Goal: Task Accomplishment & Management: Manage account settings

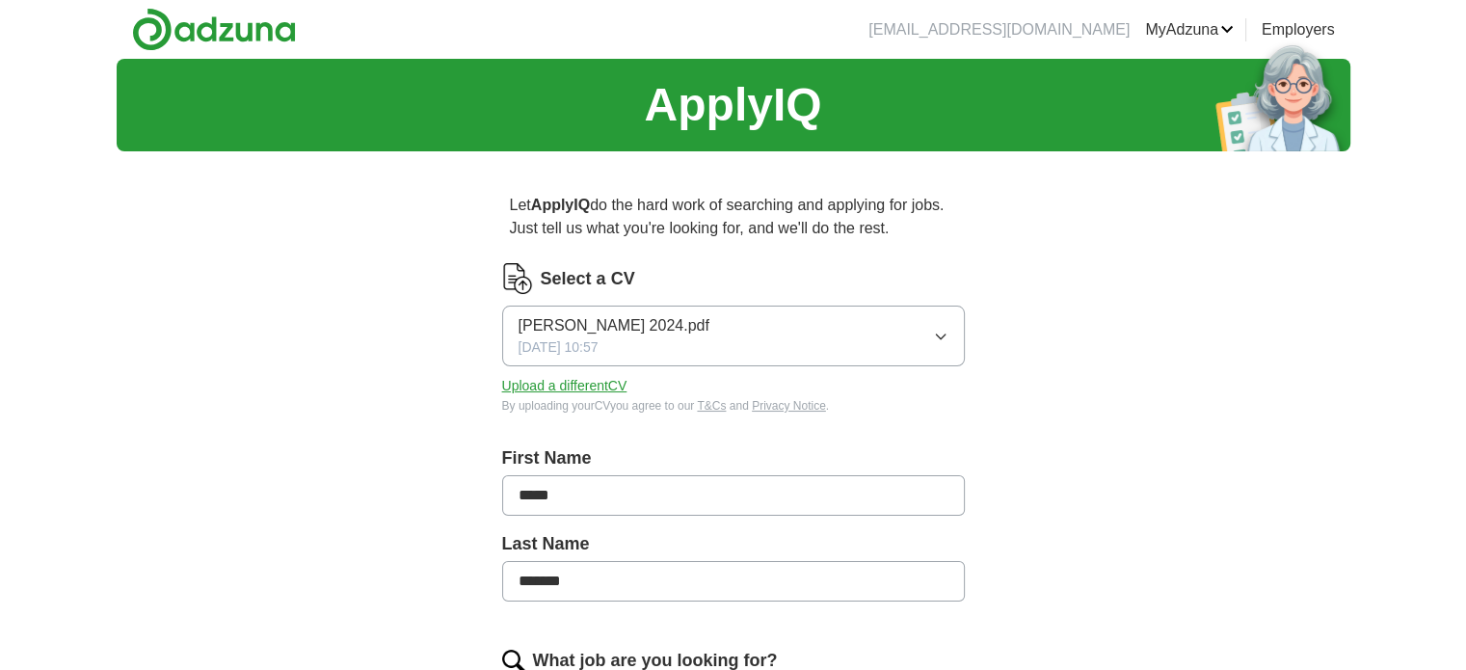
scroll to position [771, 0]
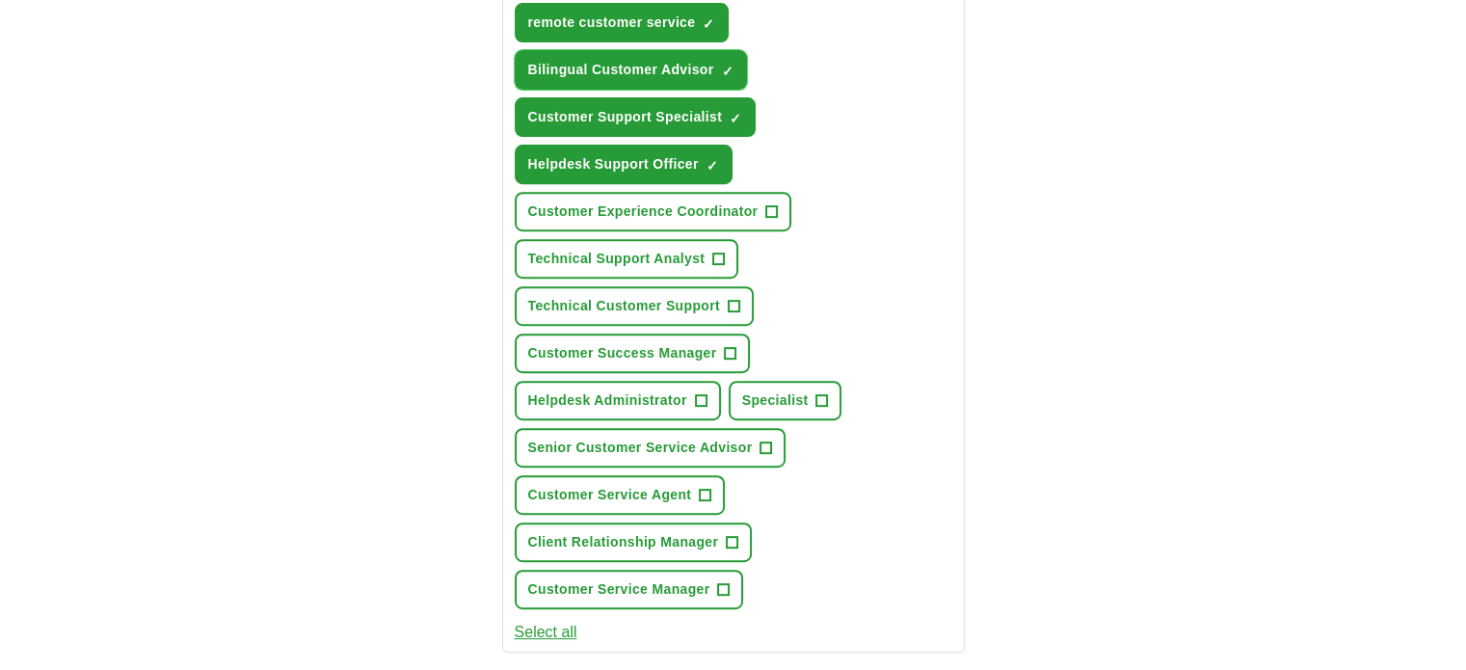
click at [0, 0] on span "×" at bounding box center [0, 0] width 0 height 0
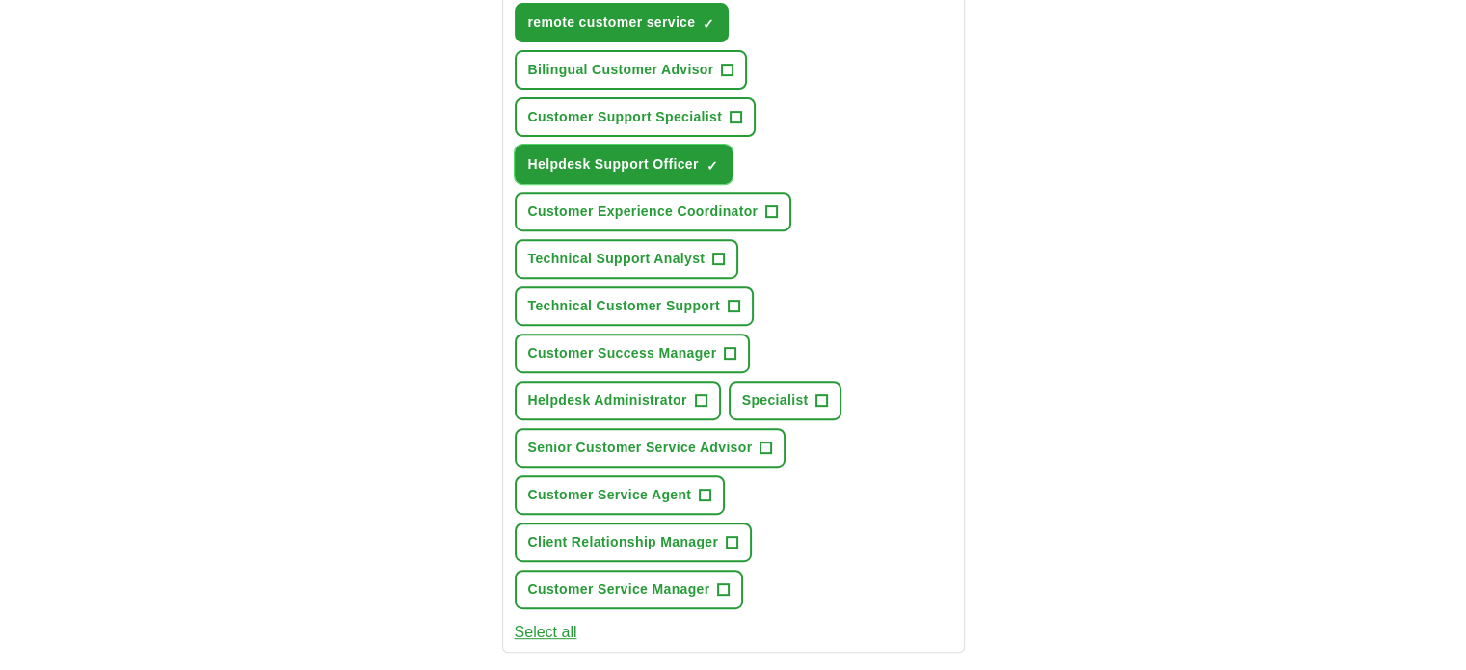
click at [0, 0] on span "×" at bounding box center [0, 0] width 0 height 0
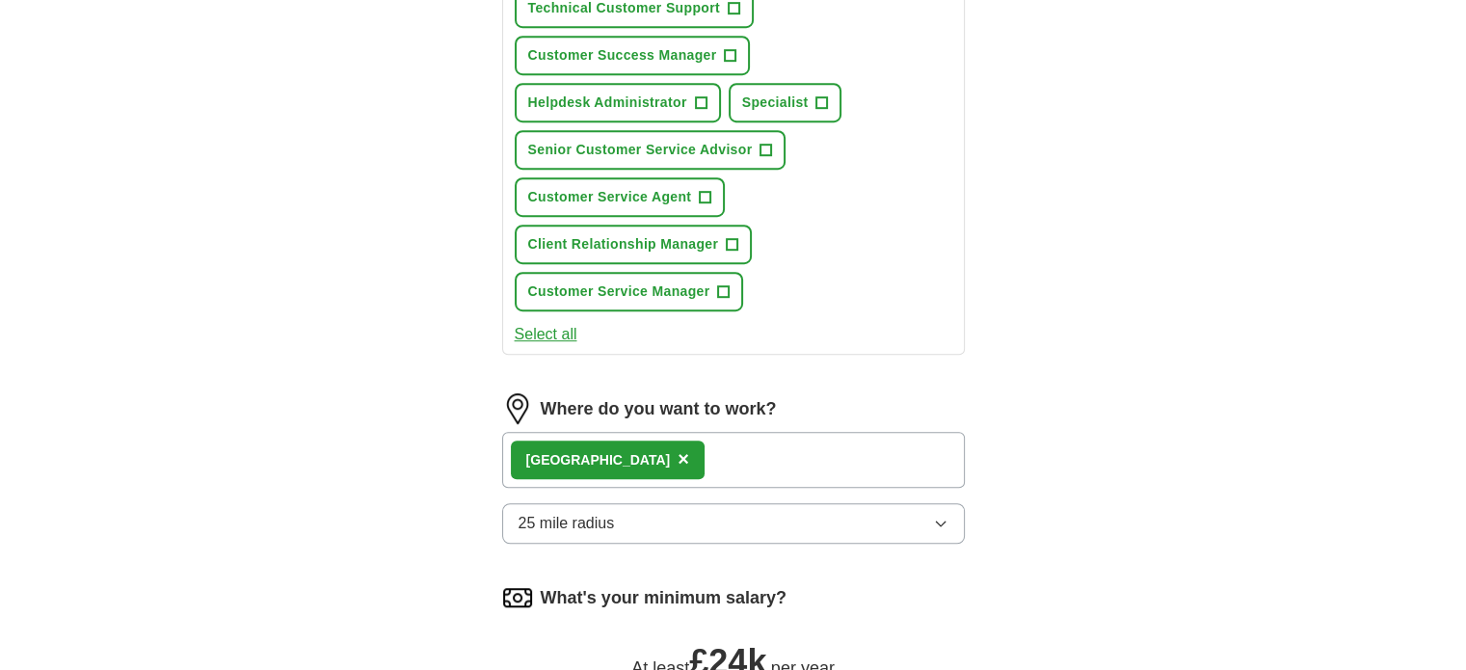
scroll to position [1253, 0]
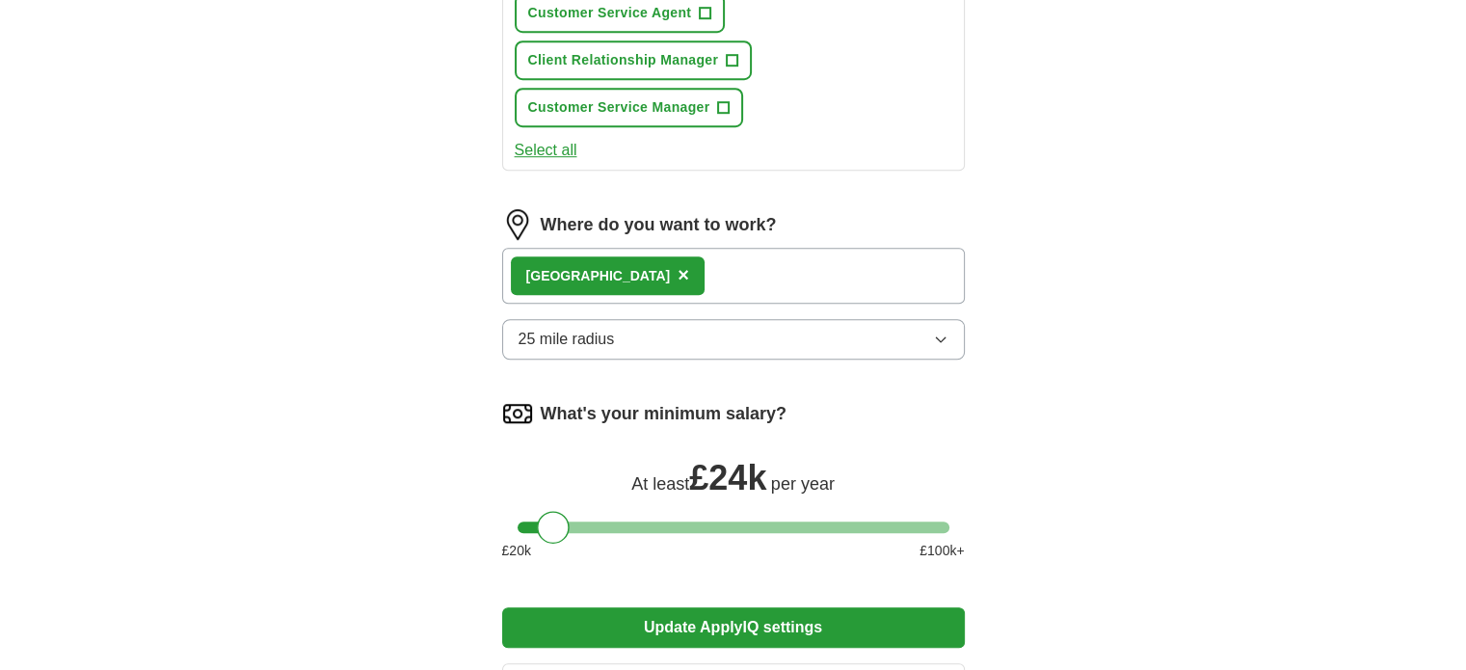
click at [936, 332] on icon "button" at bounding box center [940, 339] width 15 height 15
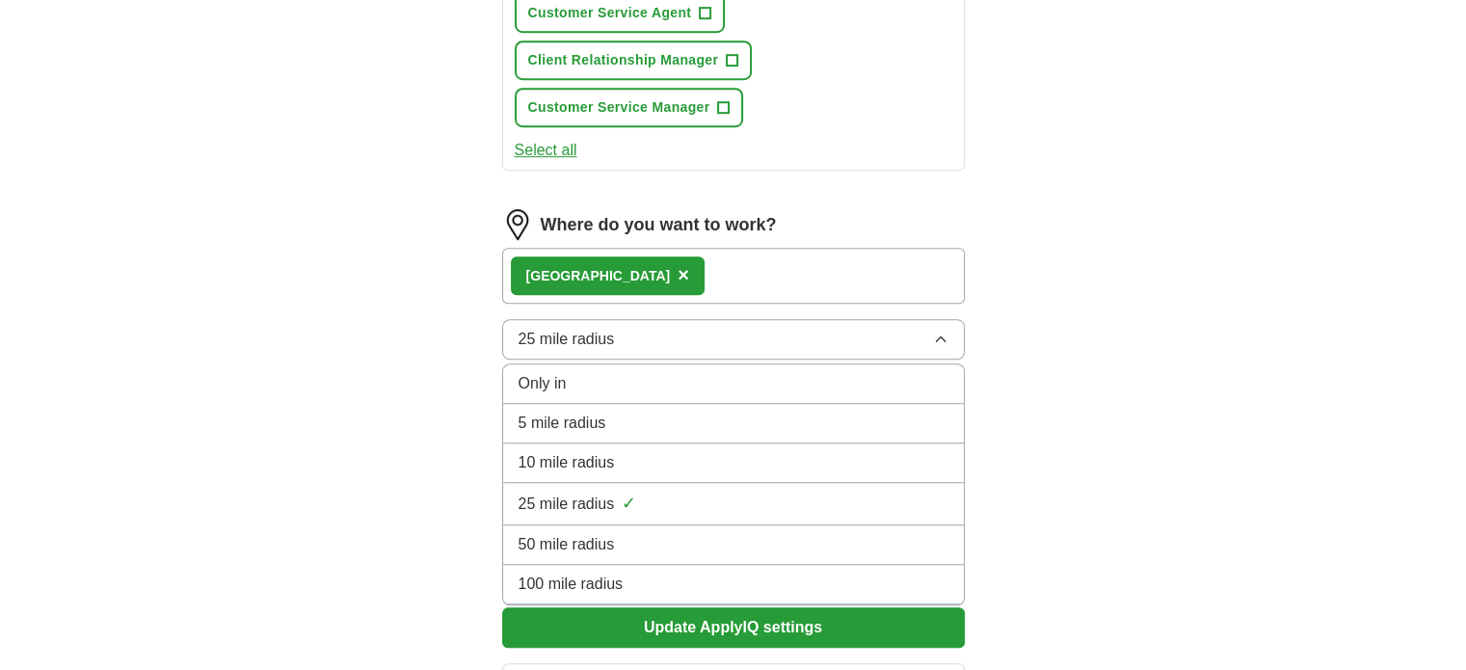
click at [818, 573] on div "100 mile radius" at bounding box center [734, 584] width 430 height 23
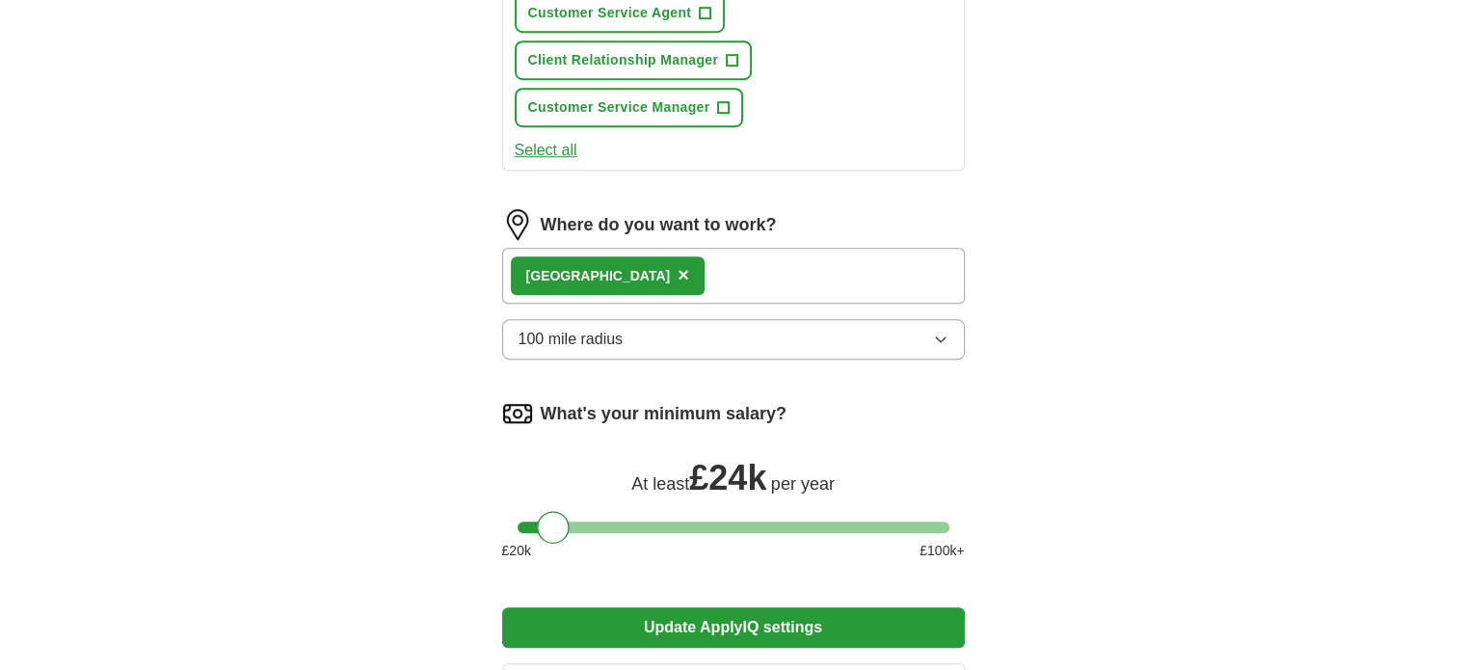
click at [632, 262] on div "London ×" at bounding box center [733, 276] width 463 height 56
click at [672, 285] on div "London ×" at bounding box center [733, 276] width 463 height 56
click at [673, 612] on button "Update ApplyIQ settings" at bounding box center [733, 627] width 463 height 40
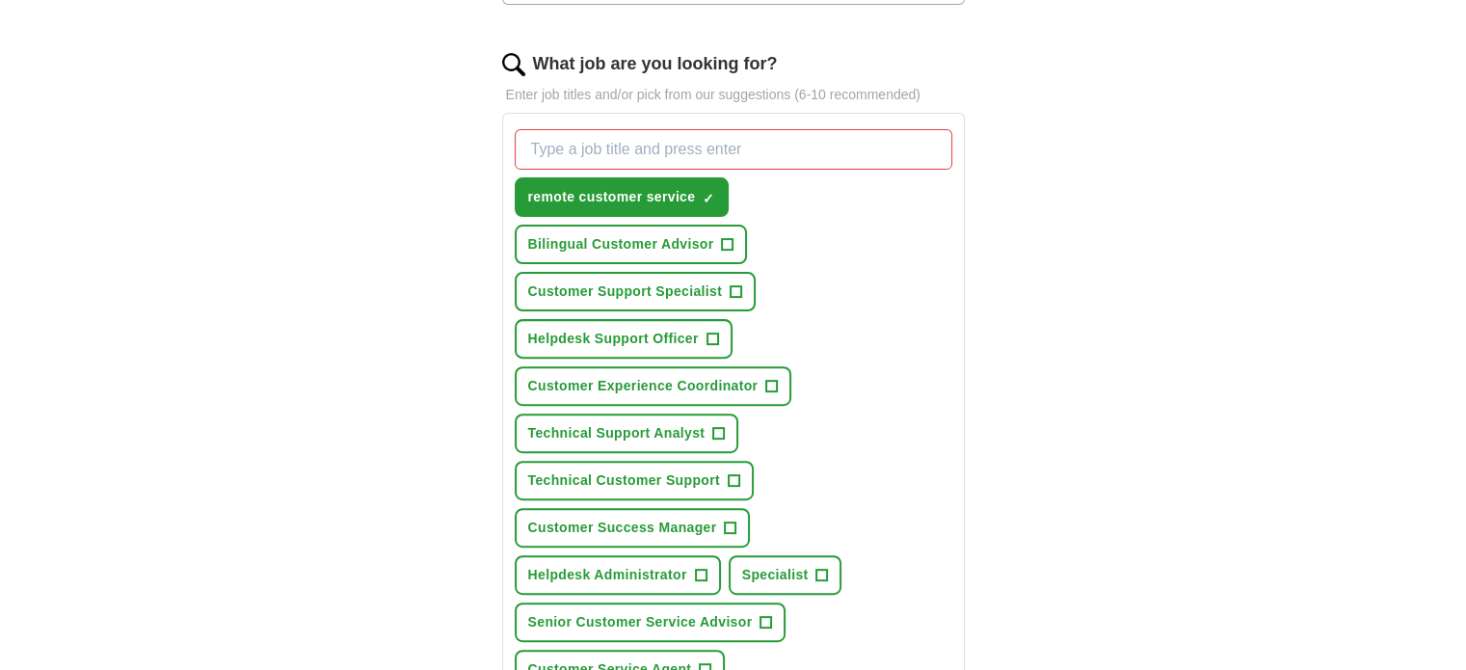
scroll to position [482, 0]
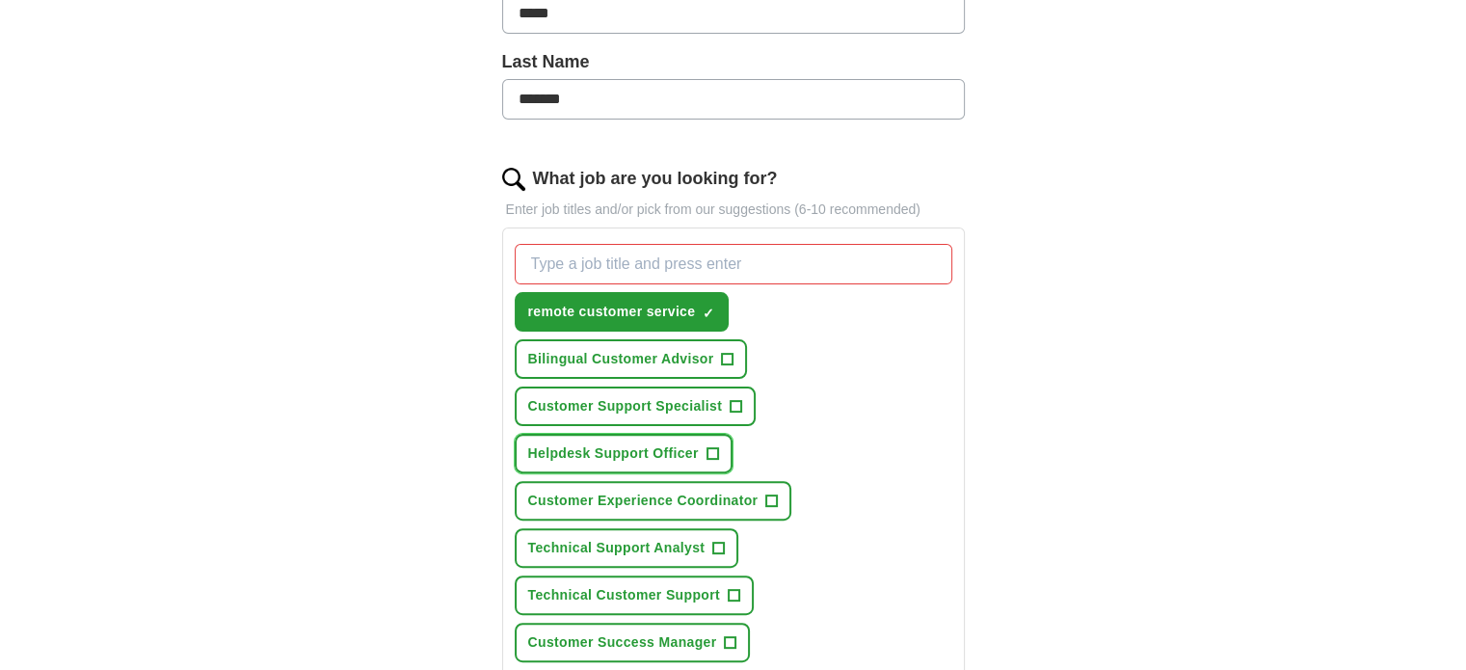
click at [710, 448] on span "+" at bounding box center [713, 453] width 12 height 15
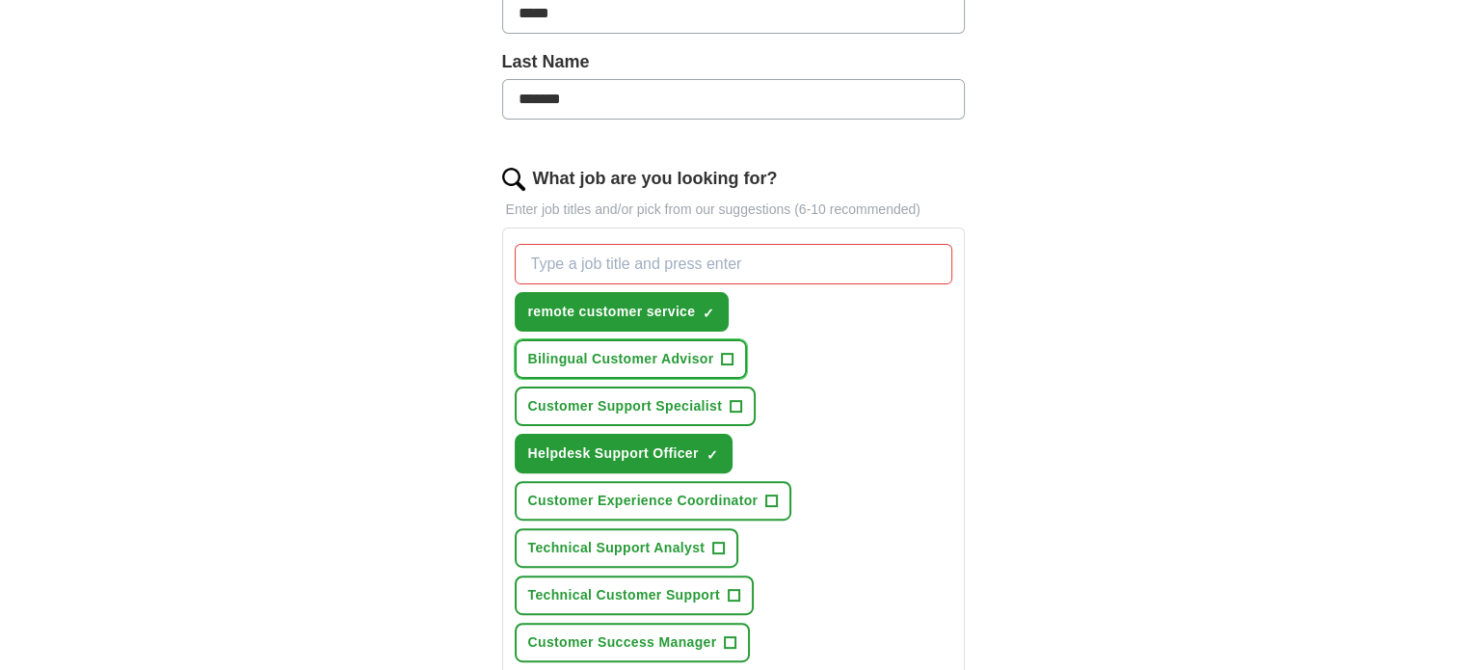
click at [722, 362] on span "+" at bounding box center [728, 359] width 12 height 15
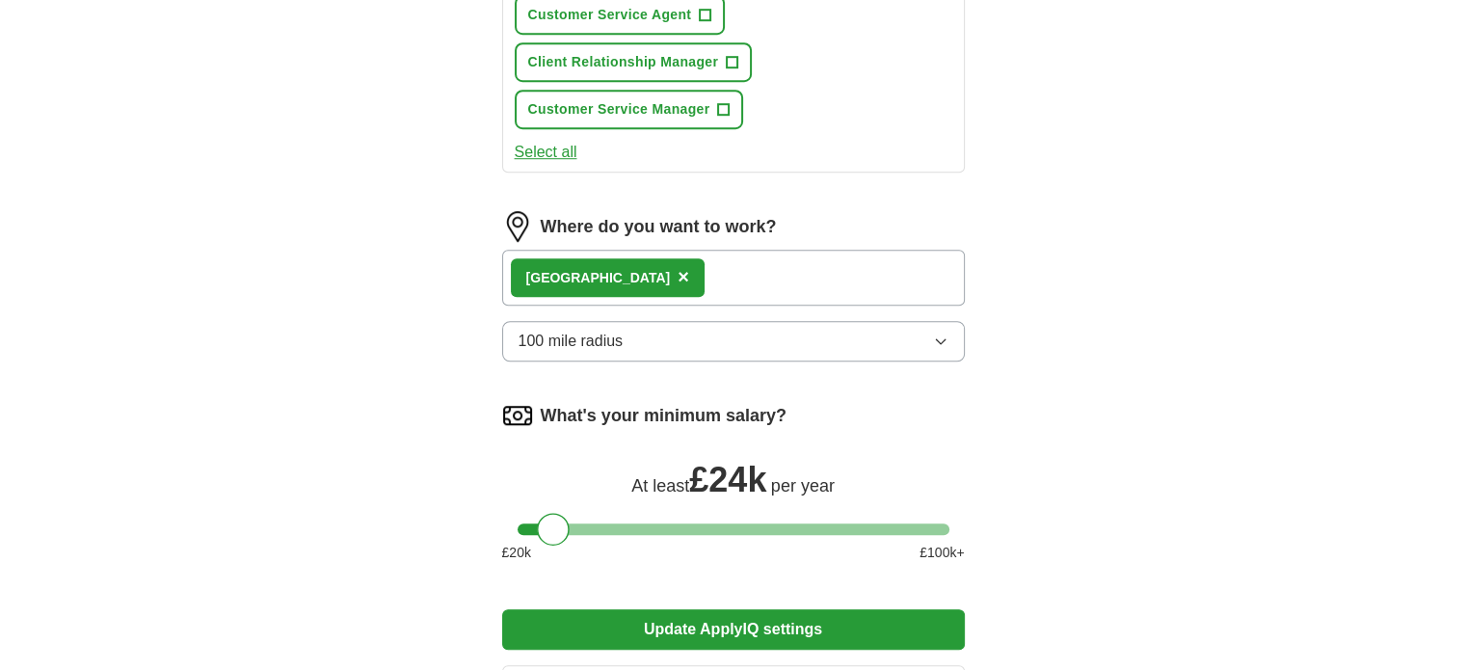
scroll to position [1253, 0]
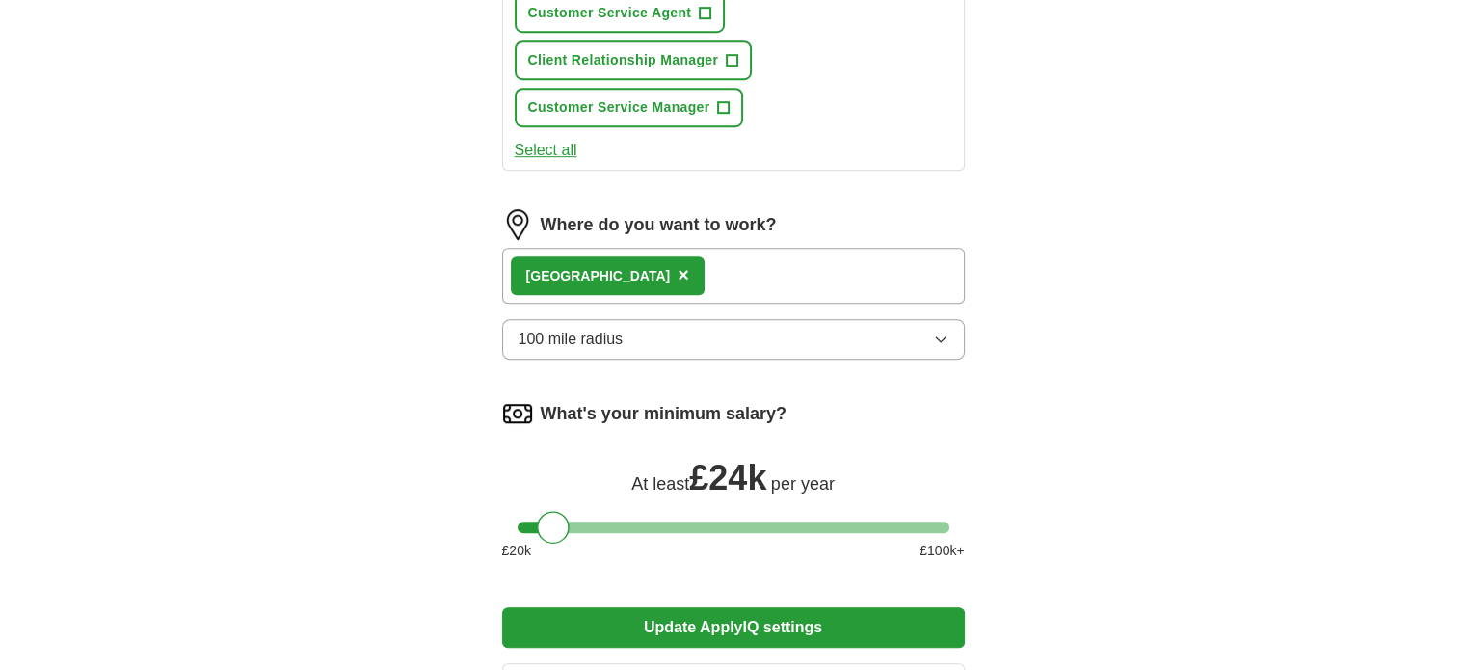
click at [835, 608] on button "Update ApplyIQ settings" at bounding box center [733, 627] width 463 height 40
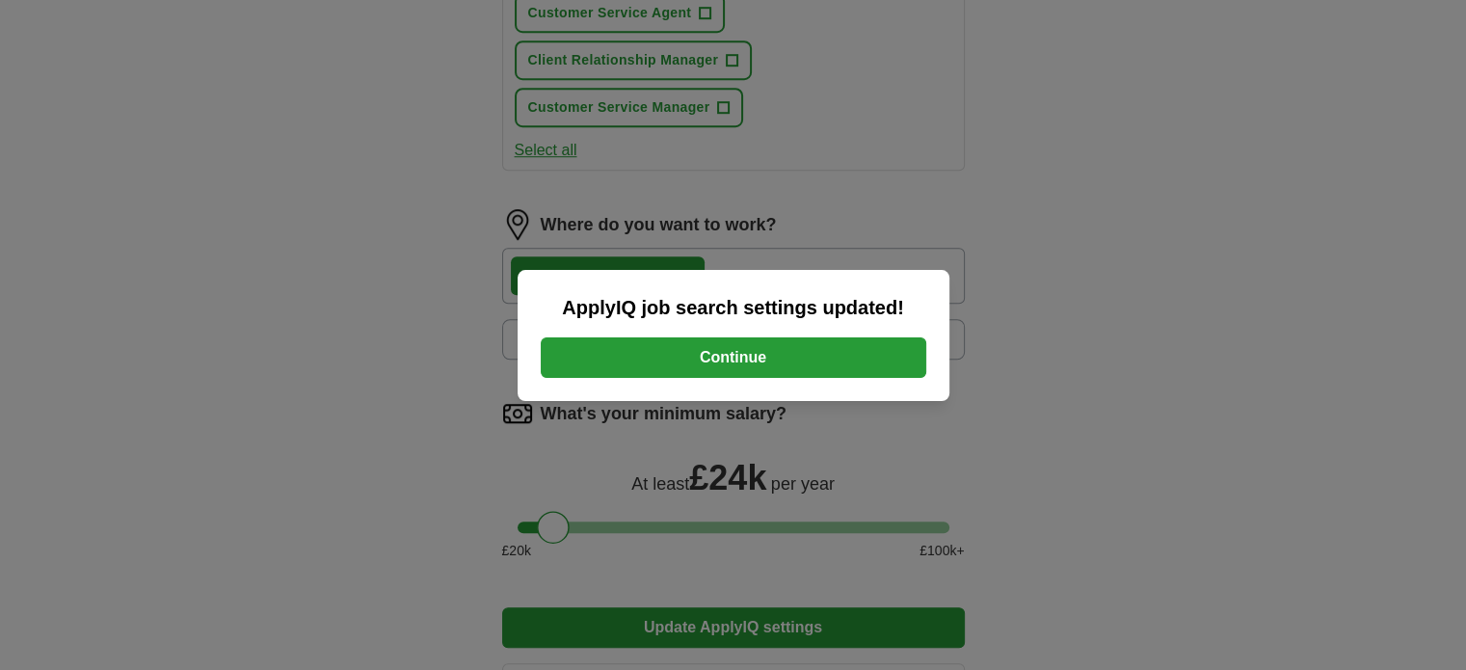
click at [729, 367] on button "Continue" at bounding box center [734, 357] width 386 height 40
